Goal: Task Accomplishment & Management: Complete application form

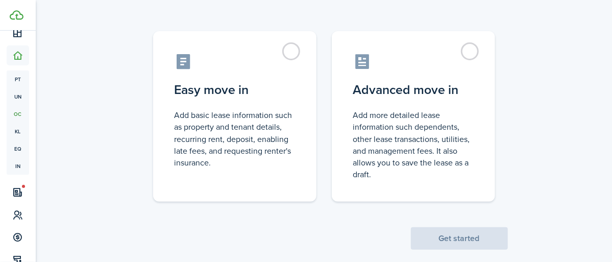
scroll to position [107, 0]
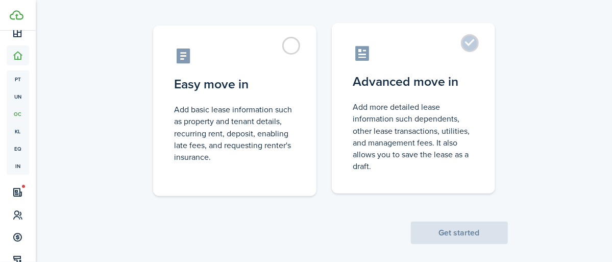
click at [473, 48] on label "Advanced move in Add more detailed lease information such dependents, other lea…" at bounding box center [413, 108] width 163 height 171
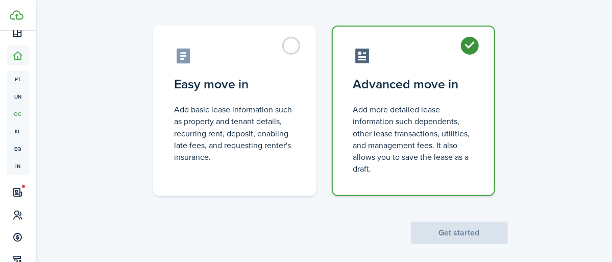
radio input "true"
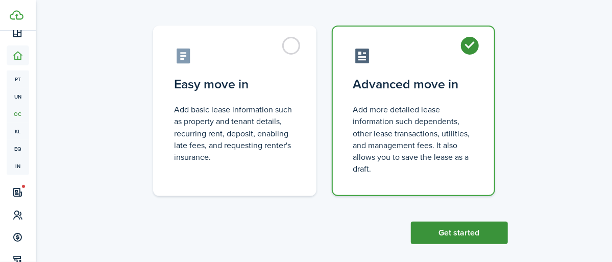
click at [454, 235] on button "Get started" at bounding box center [459, 233] width 97 height 22
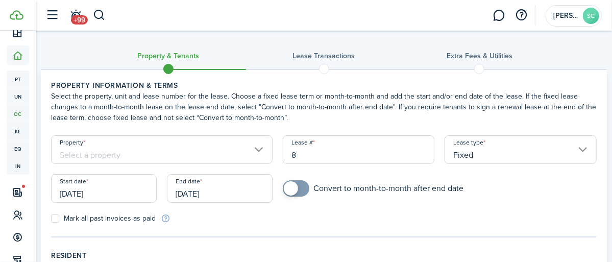
click at [126, 157] on input "Property" at bounding box center [162, 149] width 222 height 29
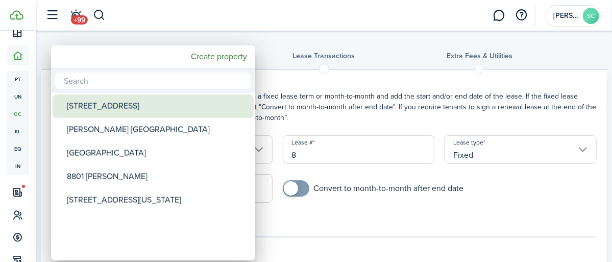
click at [111, 107] on div "[STREET_ADDRESS]" at bounding box center [157, 106] width 181 height 23
type input "[STREET_ADDRESS]"
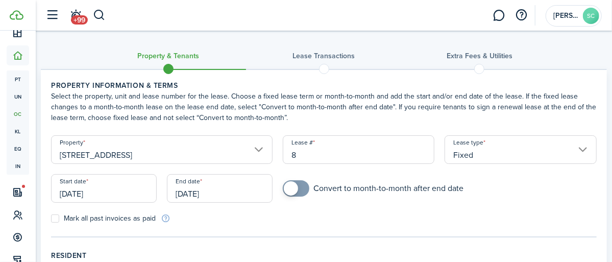
click at [76, 194] on input "[DATE]" at bounding box center [104, 188] width 106 height 29
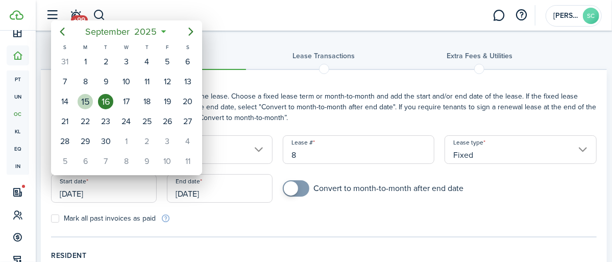
click at [85, 101] on div "15" at bounding box center [85, 101] width 15 height 15
type input "[DATE]"
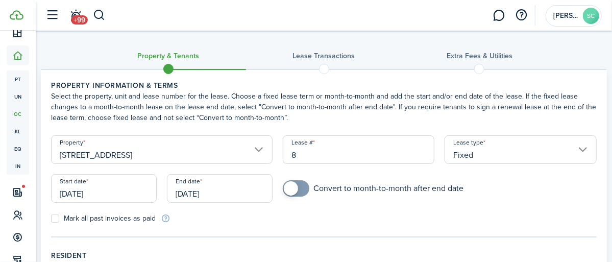
click at [225, 196] on input "[DATE]" at bounding box center [220, 188] width 106 height 29
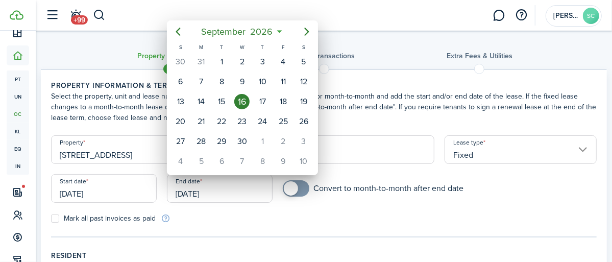
click at [194, 193] on div at bounding box center [306, 131] width 776 height 426
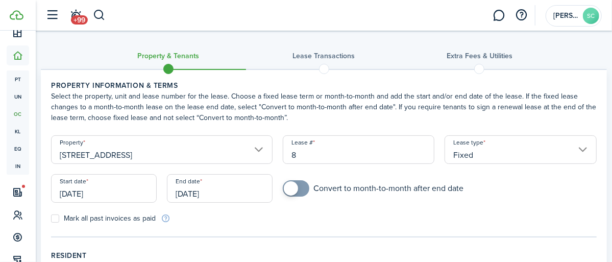
click at [195, 198] on input "[DATE]" at bounding box center [220, 188] width 106 height 29
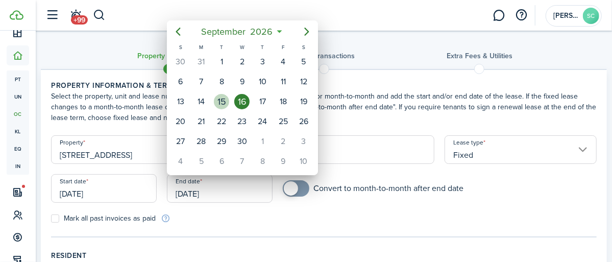
click at [223, 100] on div "15" at bounding box center [221, 101] width 15 height 15
type input "[DATE]"
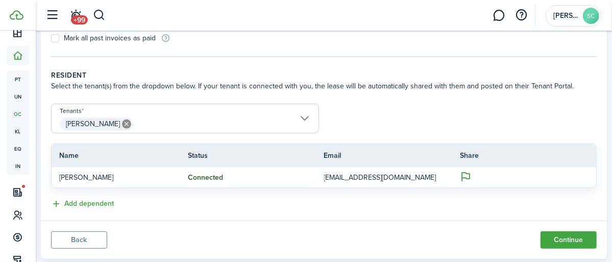
scroll to position [200, 0]
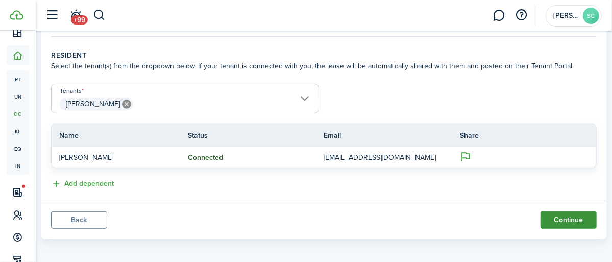
click at [561, 220] on button "Continue" at bounding box center [569, 219] width 56 height 17
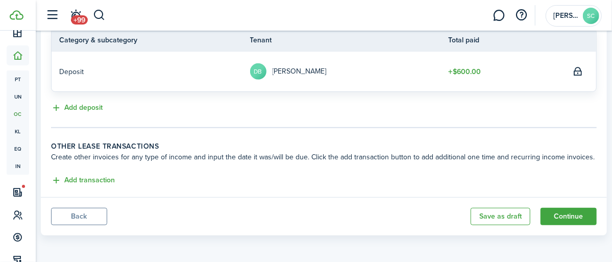
scroll to position [277, 0]
click at [578, 216] on button "Continue" at bounding box center [569, 215] width 56 height 17
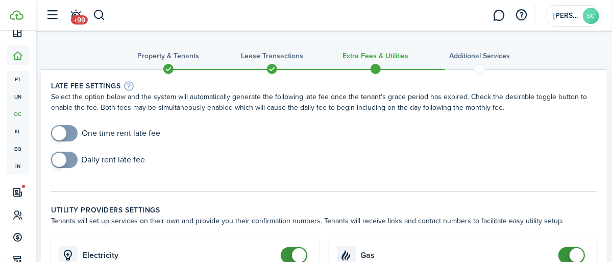
checkbox input "true"
click at [66, 163] on span at bounding box center [64, 160] width 10 height 16
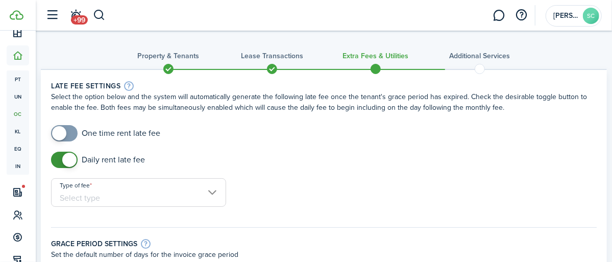
checkbox input "true"
click at [69, 133] on span at bounding box center [64, 133] width 10 height 16
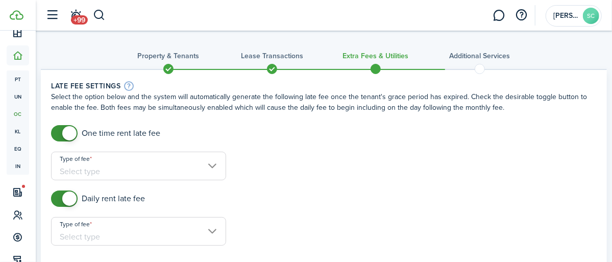
click at [209, 169] on input "Type of fee" at bounding box center [138, 166] width 175 height 29
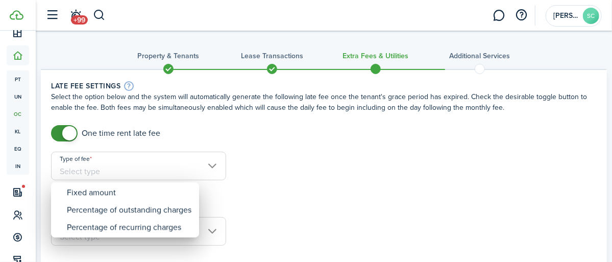
click at [121, 170] on div at bounding box center [306, 131] width 776 height 426
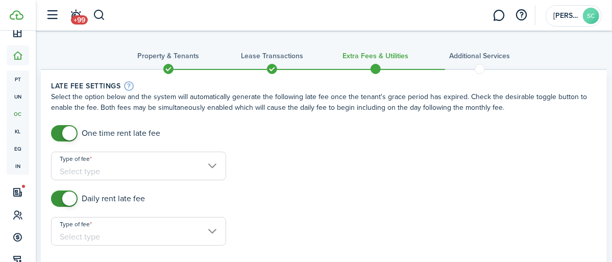
click at [122, 170] on input "Type of fee" at bounding box center [138, 166] width 175 height 29
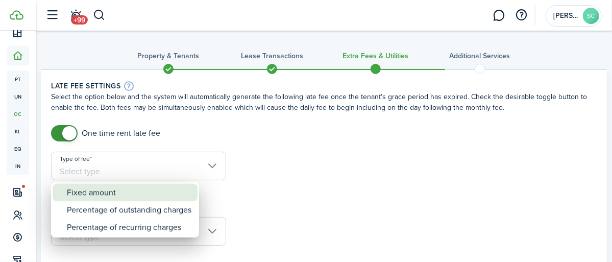
click at [112, 190] on div "Fixed amount" at bounding box center [129, 192] width 125 height 17
type input "Fixed amount"
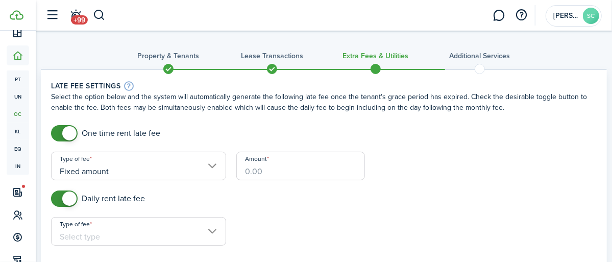
drag, startPoint x: 279, startPoint y: 170, endPoint x: 244, endPoint y: 172, distance: 35.8
click at [244, 172] on input "Amount" at bounding box center [301, 166] width 129 height 29
click at [107, 239] on input "Type of fee" at bounding box center [138, 231] width 175 height 29
type input "$50.00"
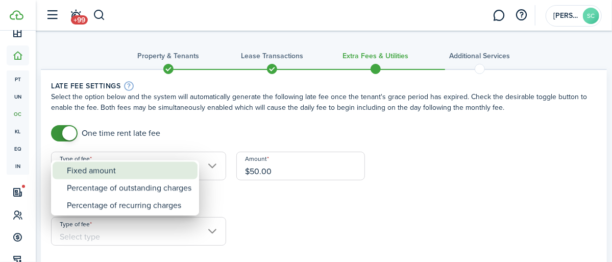
click at [105, 174] on div "Fixed amount" at bounding box center [129, 170] width 125 height 17
type input "Fixed amount"
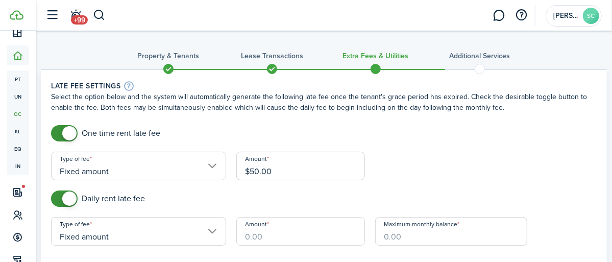
click at [290, 234] on input "Amount" at bounding box center [301, 231] width 129 height 29
type input "$10.00"
click at [461, 242] on input "Maximum monthly balance" at bounding box center [451, 231] width 152 height 29
click at [443, 224] on input "Maximum monthly balance" at bounding box center [451, 231] width 152 height 29
click at [422, 225] on input "Maximum monthly balance" at bounding box center [451, 231] width 152 height 29
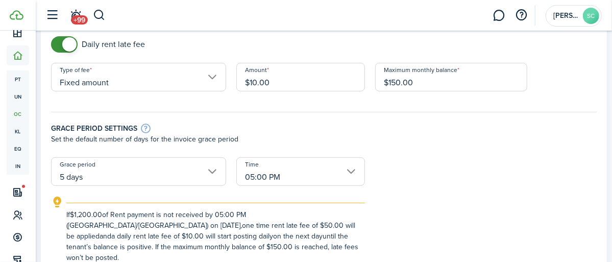
scroll to position [167, 0]
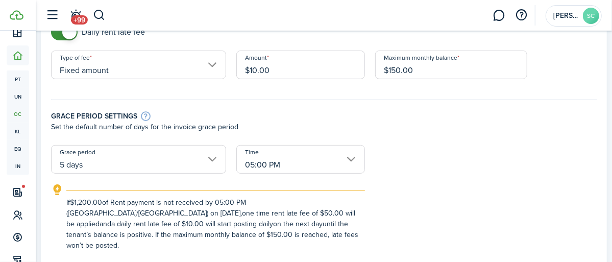
click at [211, 161] on input "5 days" at bounding box center [138, 159] width 175 height 29
type input "$150.00"
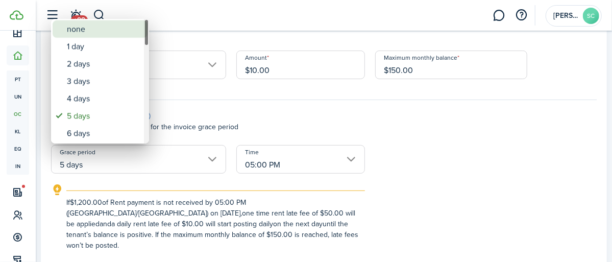
click at [70, 30] on div "none" at bounding box center [104, 28] width 75 height 17
type input "none"
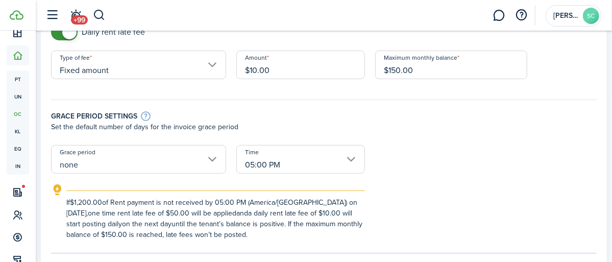
click at [351, 162] on input "05:00 PM" at bounding box center [301, 159] width 129 height 29
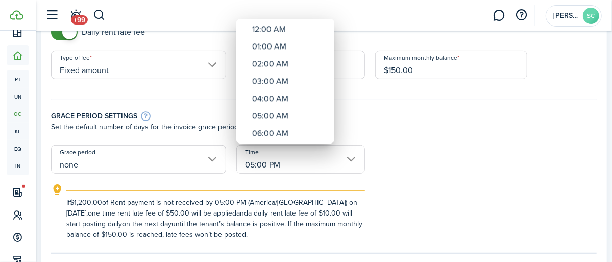
click at [415, 185] on div at bounding box center [306, 131] width 776 height 426
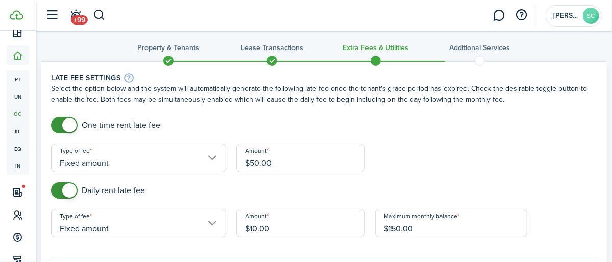
scroll to position [0, 0]
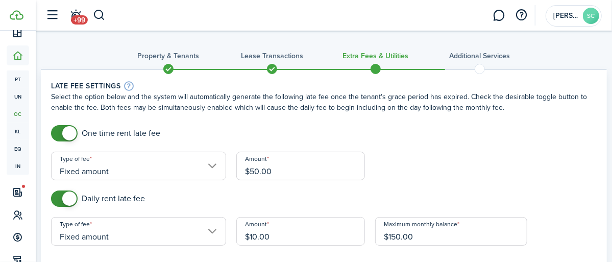
click at [273, 72] on span at bounding box center [272, 68] width 15 height 15
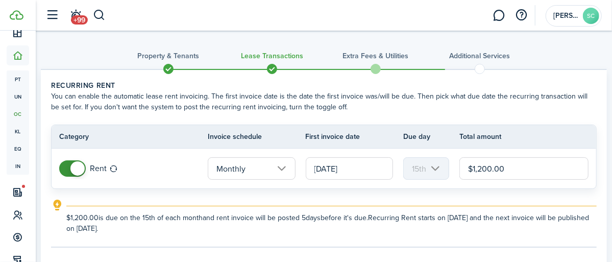
drag, startPoint x: 336, startPoint y: 169, endPoint x: 329, endPoint y: 169, distance: 6.6
click at [329, 169] on input "[DATE]" at bounding box center [349, 168] width 87 height 22
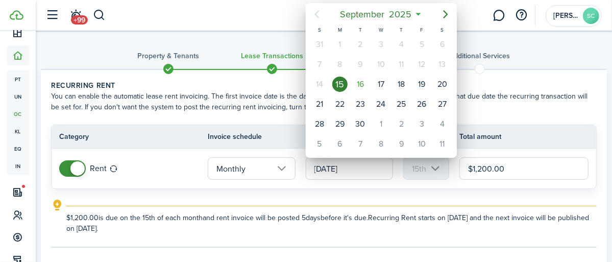
click at [361, 30] on div "T" at bounding box center [360, 30] width 20 height 9
click at [340, 45] on div "1" at bounding box center [340, 44] width 15 height 15
click at [448, 15] on icon "Next page" at bounding box center [446, 14] width 12 height 12
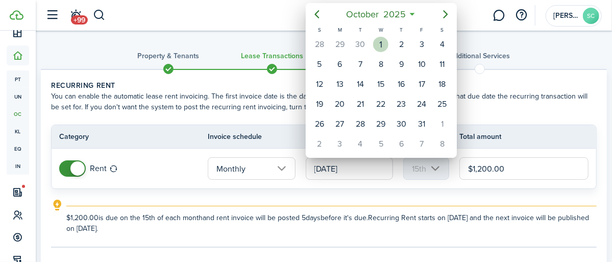
click at [386, 45] on div "1" at bounding box center [380, 44] width 15 height 15
type input "[DATE]"
type input "1st"
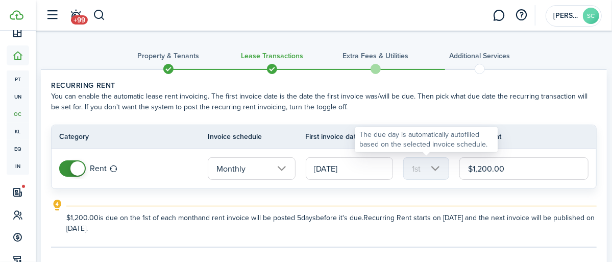
click at [435, 168] on mbsc-scroller "1st" at bounding box center [427, 168] width 46 height 22
click at [411, 190] on lease-classic-rent "Recurring rent You can enable the automatic lease rent invoicing. The first inv…" at bounding box center [324, 157] width 546 height 154
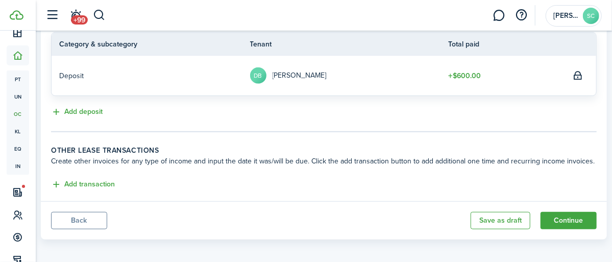
scroll to position [277, 0]
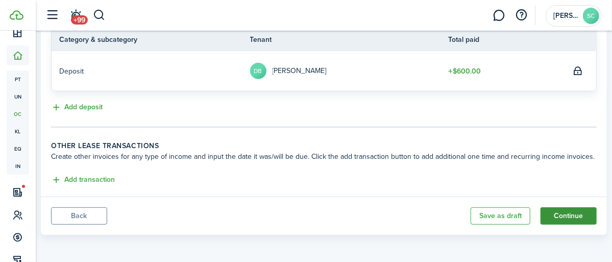
click at [566, 217] on button "Continue" at bounding box center [569, 215] width 56 height 17
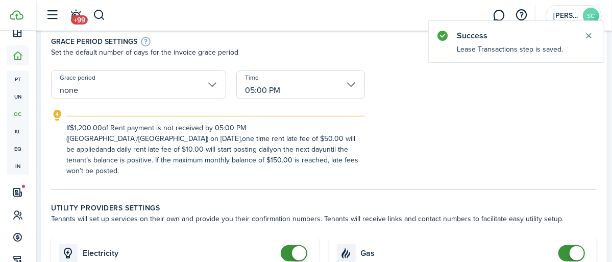
scroll to position [349, 0]
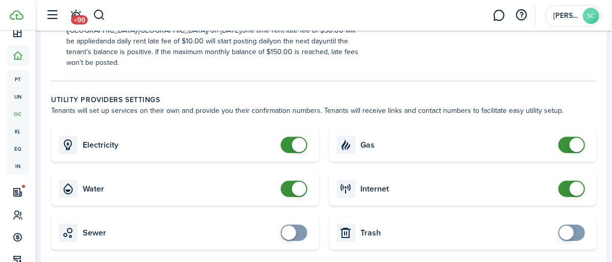
checkbox input "false"
click at [289, 181] on span at bounding box center [294, 189] width 10 height 16
checkbox input "false"
click at [289, 137] on span at bounding box center [294, 145] width 10 height 16
click at [567, 181] on span at bounding box center [572, 189] width 10 height 16
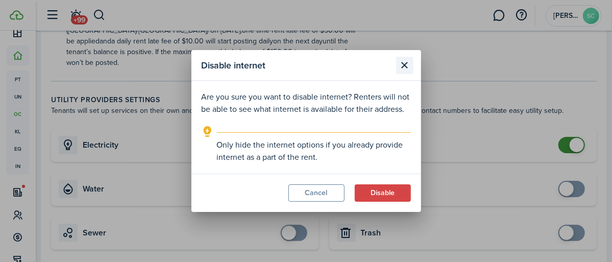
click at [403, 67] on button "Close modal" at bounding box center [404, 65] width 17 height 17
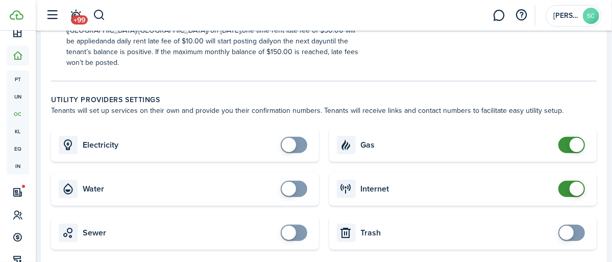
checkbox input "false"
click at [573, 182] on span at bounding box center [577, 189] width 14 height 14
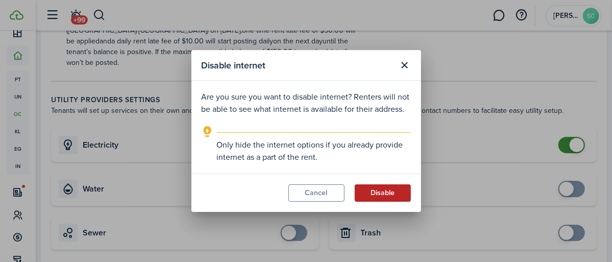
click at [377, 197] on button "Disable" at bounding box center [383, 192] width 56 height 17
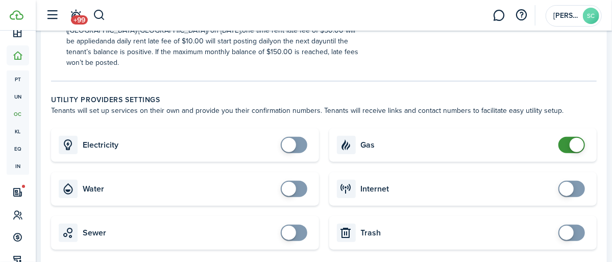
checkbox input "false"
click at [574, 138] on span at bounding box center [577, 145] width 14 height 14
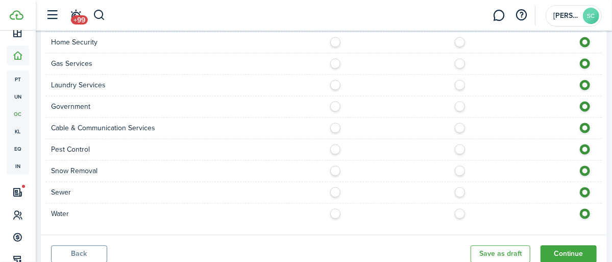
scroll to position [921, 0]
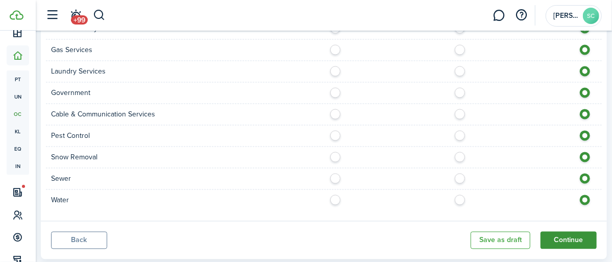
click at [560, 231] on button "Continue" at bounding box center [569, 239] width 56 height 17
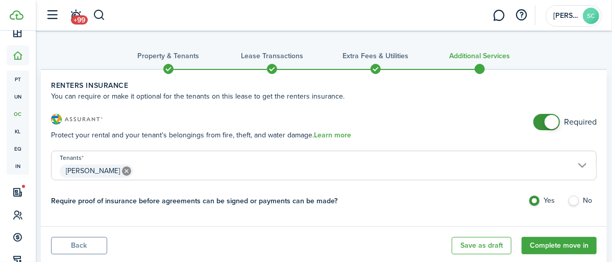
click at [573, 201] on label "No" at bounding box center [582, 203] width 29 height 15
radio input "false"
radio input "true"
checkbox input "false"
click at [543, 122] on span at bounding box center [547, 122] width 10 height 16
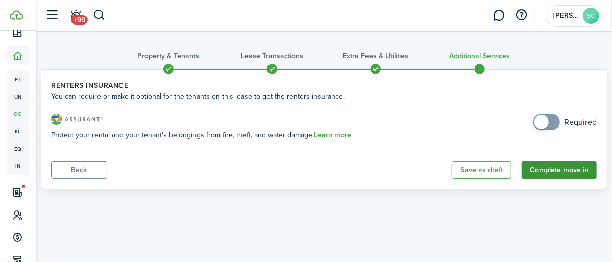
click at [555, 173] on button "Complete move in" at bounding box center [559, 169] width 75 height 17
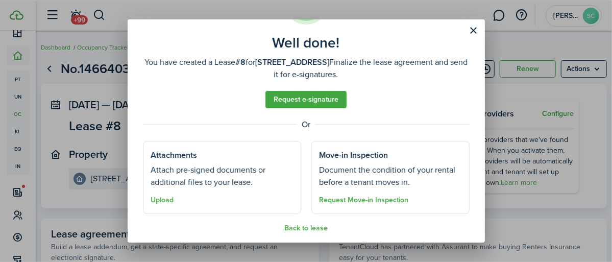
scroll to position [65, 0]
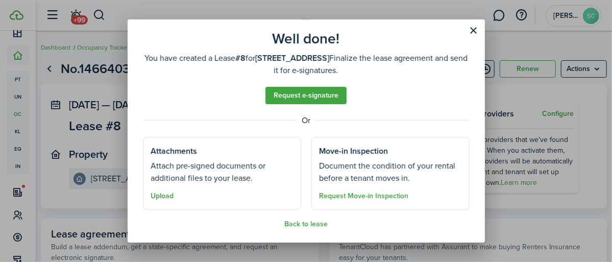
click at [162, 197] on button "Upload" at bounding box center [162, 196] width 23 height 8
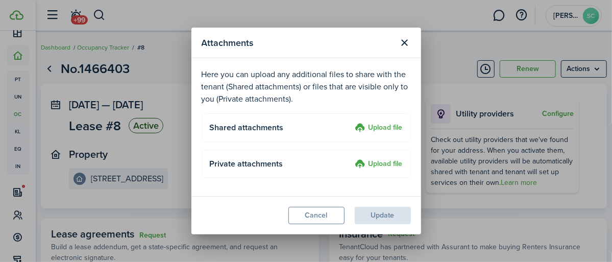
click at [369, 127] on label "Upload file" at bounding box center [380, 128] width 48 height 12
click at [352, 122] on input "Upload file" at bounding box center [352, 122] width 0 height 0
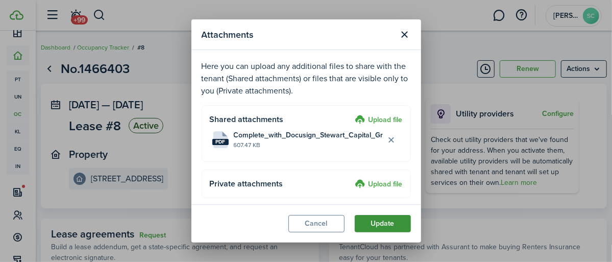
click at [376, 224] on button "Update" at bounding box center [383, 223] width 56 height 17
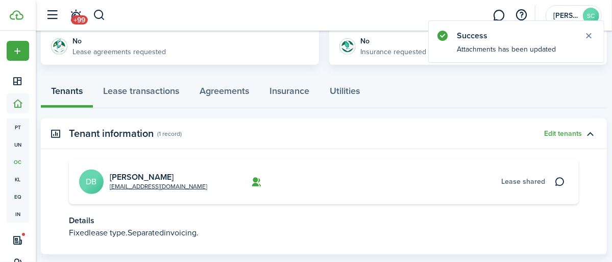
scroll to position [199, 0]
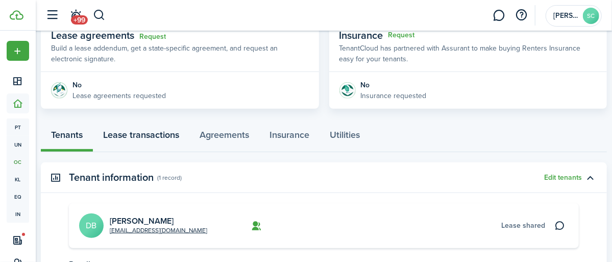
click at [147, 136] on link "Lease transactions" at bounding box center [141, 137] width 97 height 30
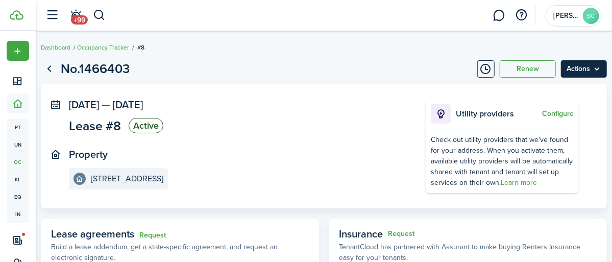
click at [596, 69] on menu-btn "Actions" at bounding box center [584, 68] width 46 height 17
click at [318, 61] on page-view-header "No.1466403 Renew Actions" at bounding box center [324, 68] width 566 height 19
click at [304, 147] on panel-main-inner "[DATE] — [DATE] Lease #8 Active Property [STREET_ADDRESS]" at bounding box center [232, 144] width 326 height 90
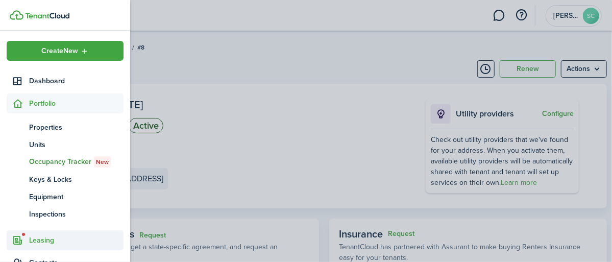
click at [31, 240] on span "Leasing" at bounding box center [76, 240] width 95 height 11
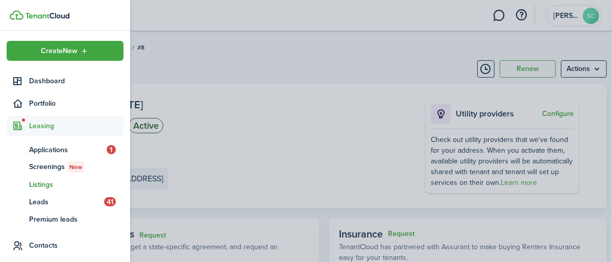
click at [46, 187] on span "Listings" at bounding box center [76, 184] width 95 height 11
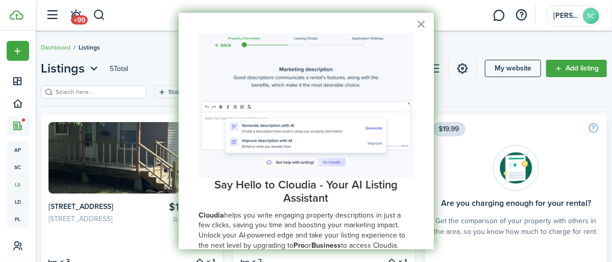
click at [426, 27] on button "×" at bounding box center [422, 24] width 10 height 16
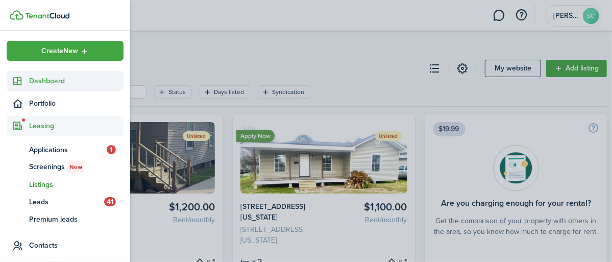
click at [36, 83] on span "Dashboard" at bounding box center [76, 81] width 95 height 11
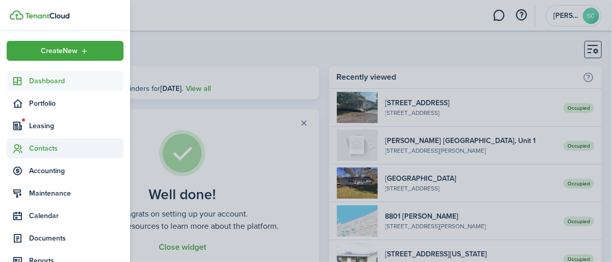
click at [46, 150] on span "Contacts" at bounding box center [76, 148] width 95 height 11
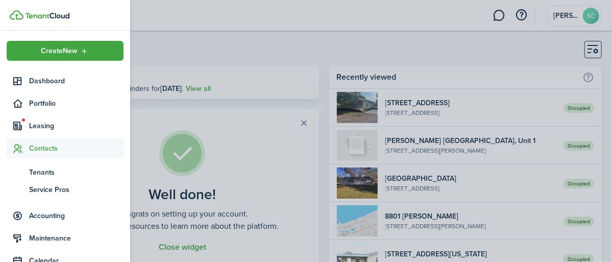
click at [48, 146] on span "Contacts" at bounding box center [76, 148] width 95 height 11
